Goal: Contribute content: Add original content to the website for others to see

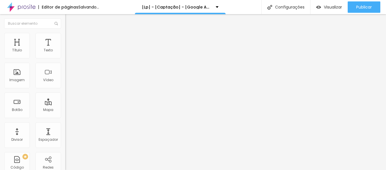
click at [65, 48] on div "Trocar imagem" at bounding box center [97, 46] width 65 height 4
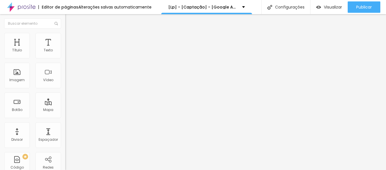
click at [65, 49] on span "Trocar imagem" at bounding box center [80, 46] width 31 height 5
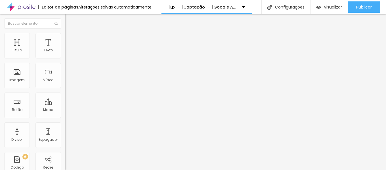
drag, startPoint x: 207, startPoint y: 30, endPoint x: 217, endPoint y: 31, distance: 9.4
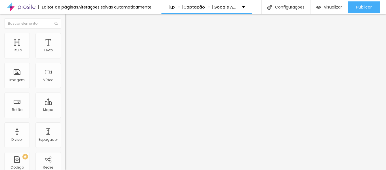
click at [69, 20] on img "button" at bounding box center [71, 20] width 5 height 5
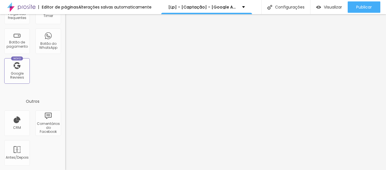
scroll to position [185, 0]
